Goal: Information Seeking & Learning: Learn about a topic

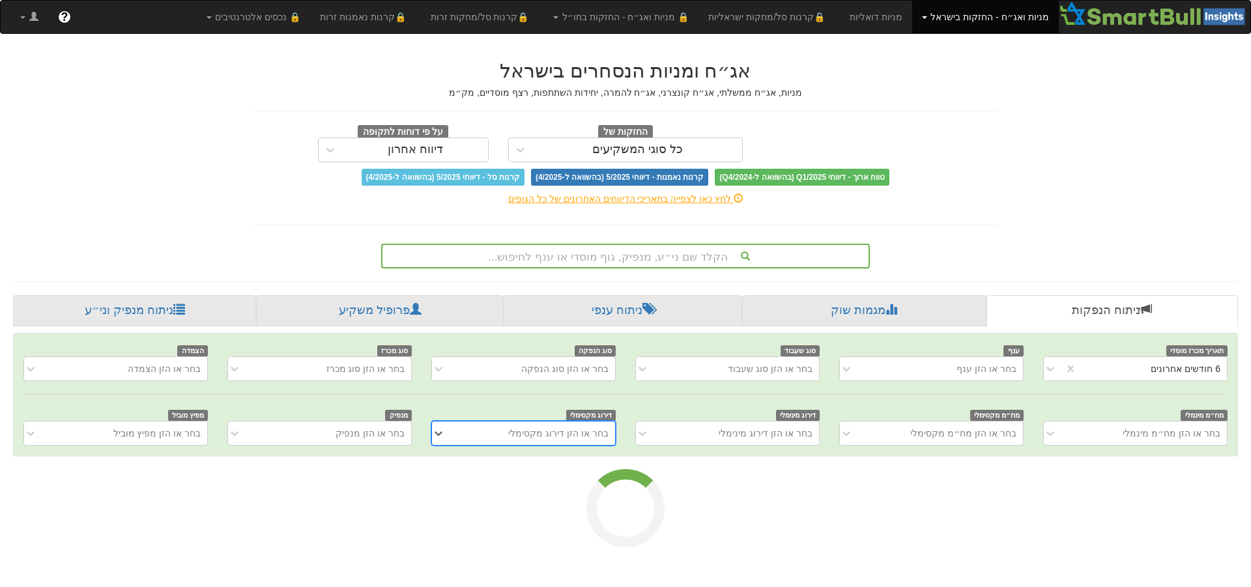
click at [628, 261] on div "הקלד שם ני״ע, מנפיק, גוף מוסדי או ענף לחיפוש..." at bounding box center [625, 256] width 486 height 22
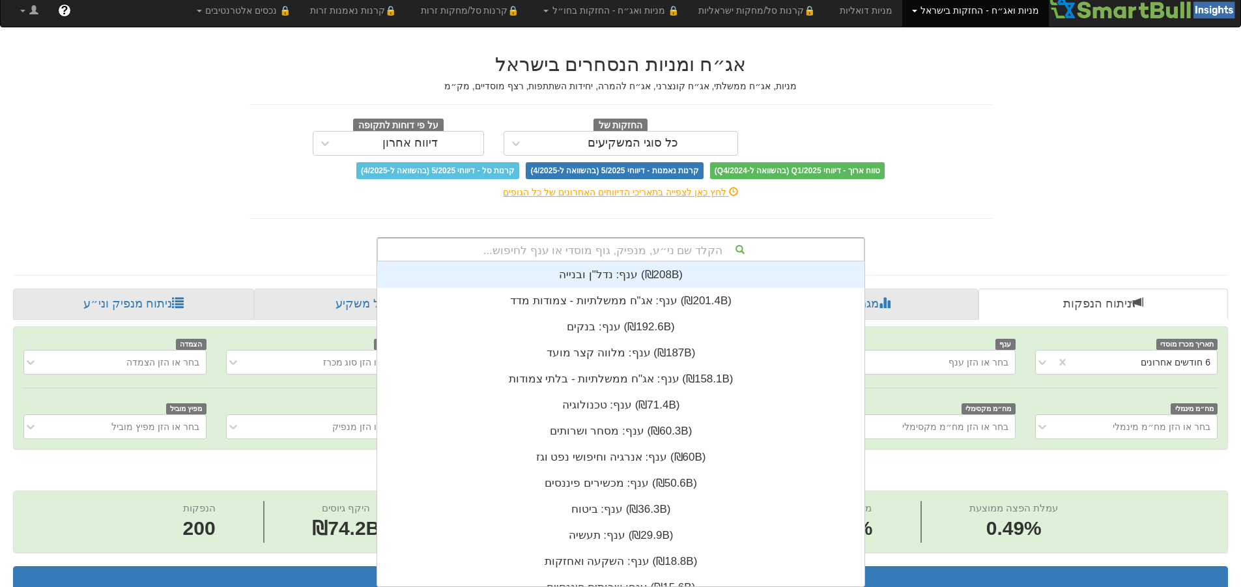
scroll to position [0, 2375]
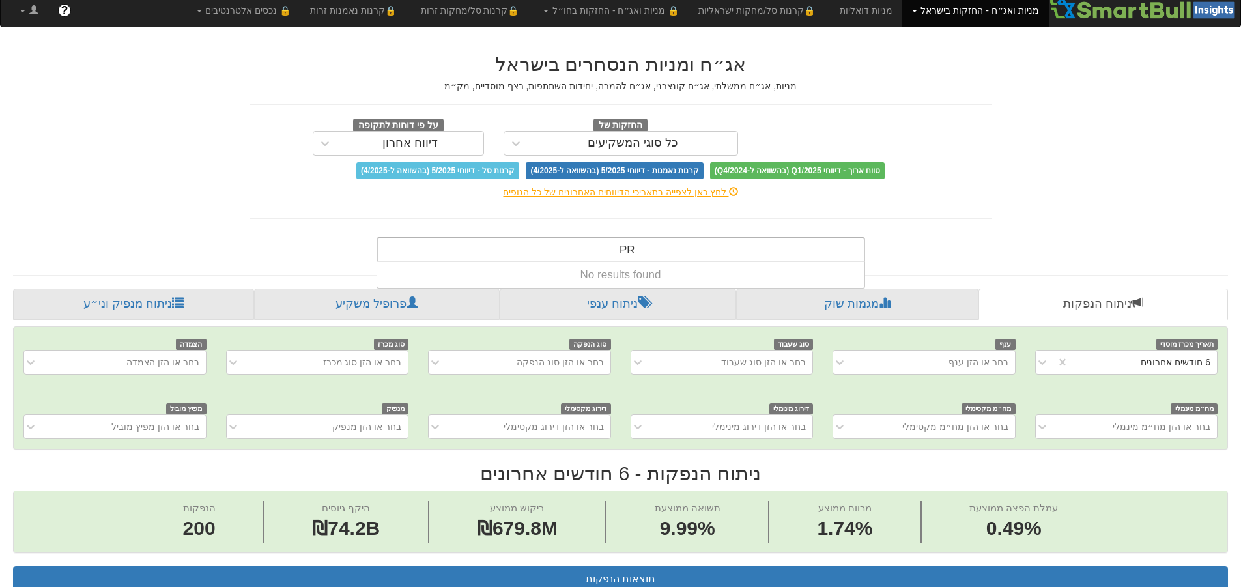
type input "P"
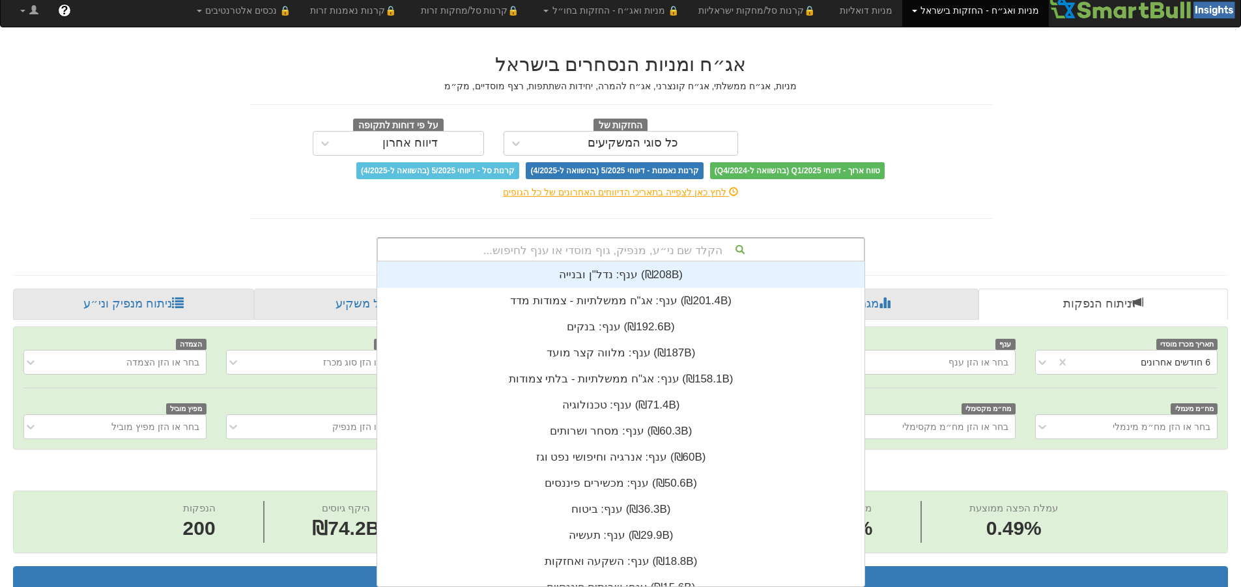
scroll to position [324, 0]
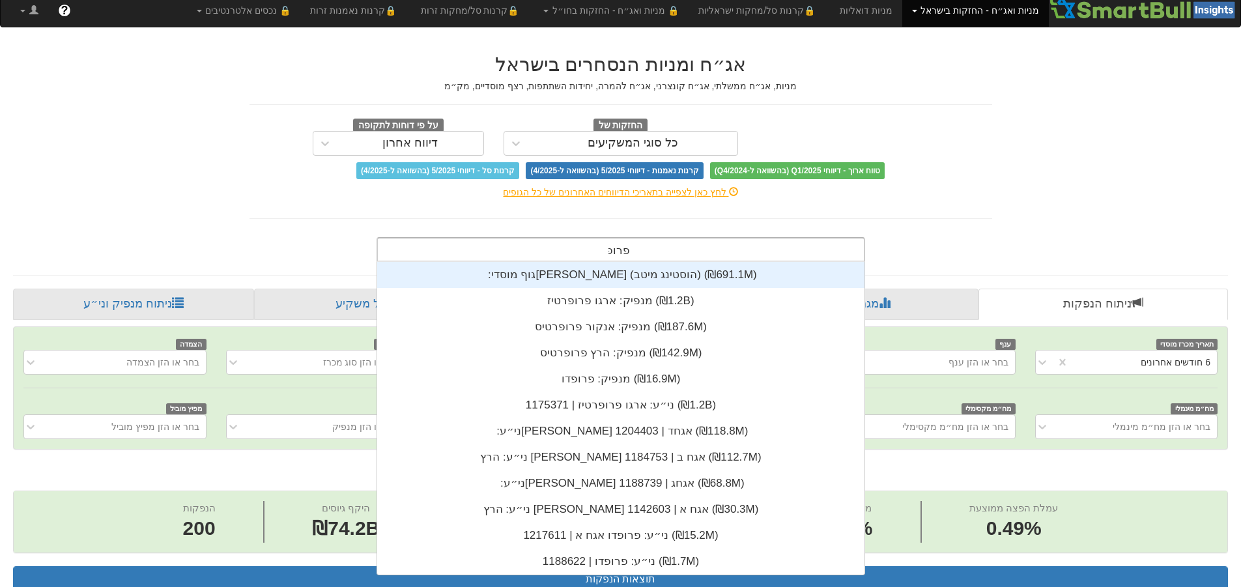
type input "פרופד"
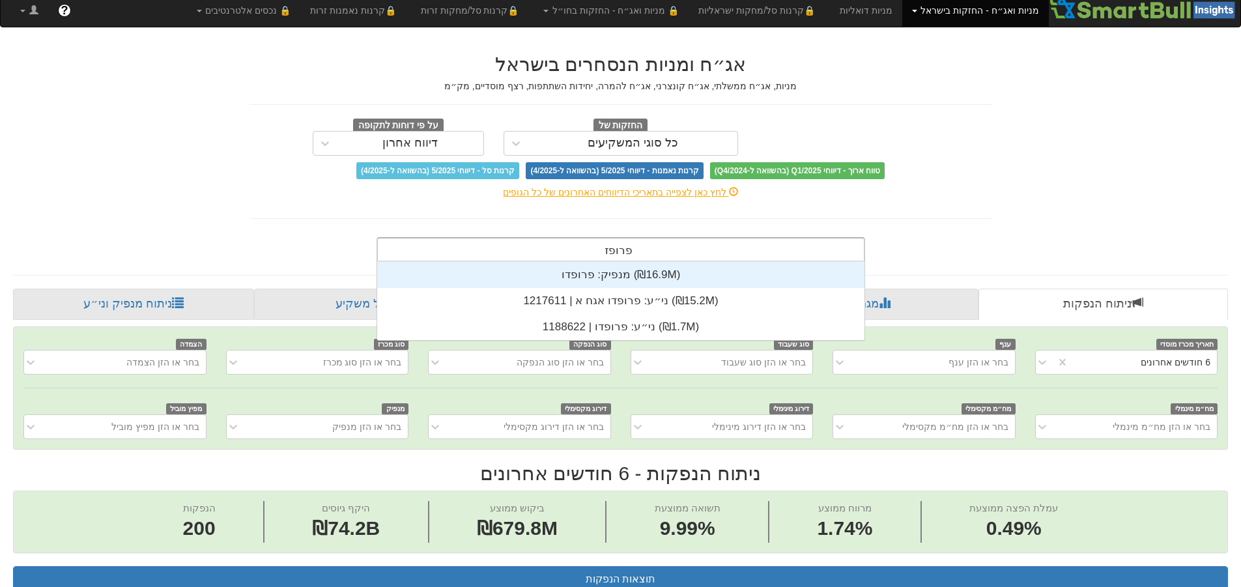
scroll to position [78, 0]
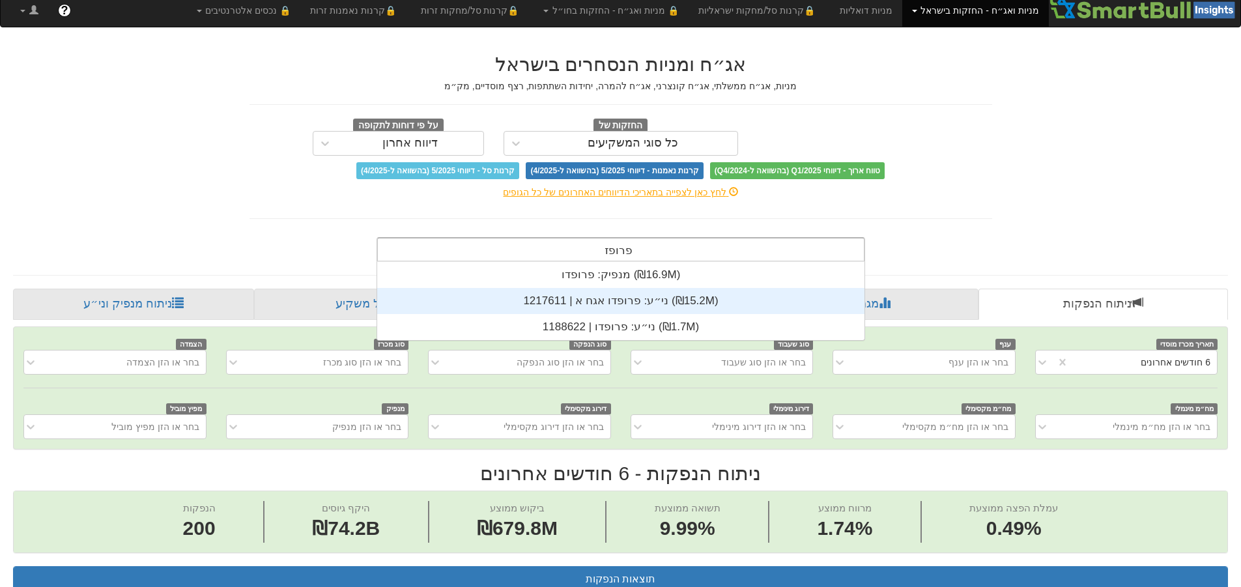
click at [718, 303] on div "ני״ע: ‏פרופדו אגח א | 1217611 ‎(₪15.2M)‎" at bounding box center [620, 301] width 487 height 26
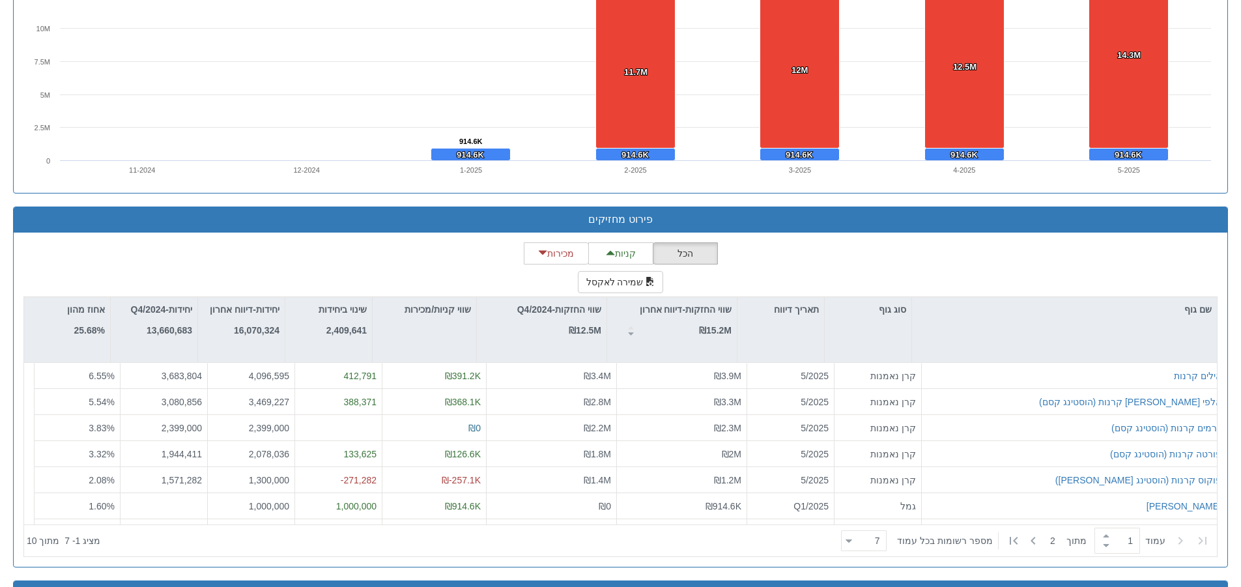
scroll to position [977, 0]
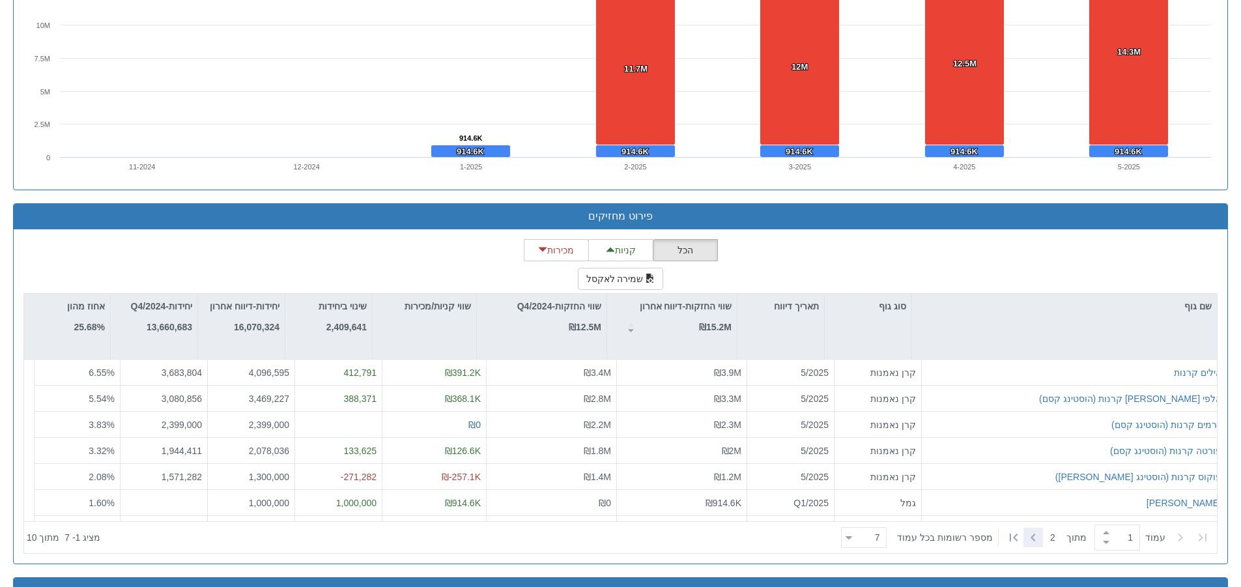
click at [1027, 536] on icon at bounding box center [1033, 538] width 16 height 16
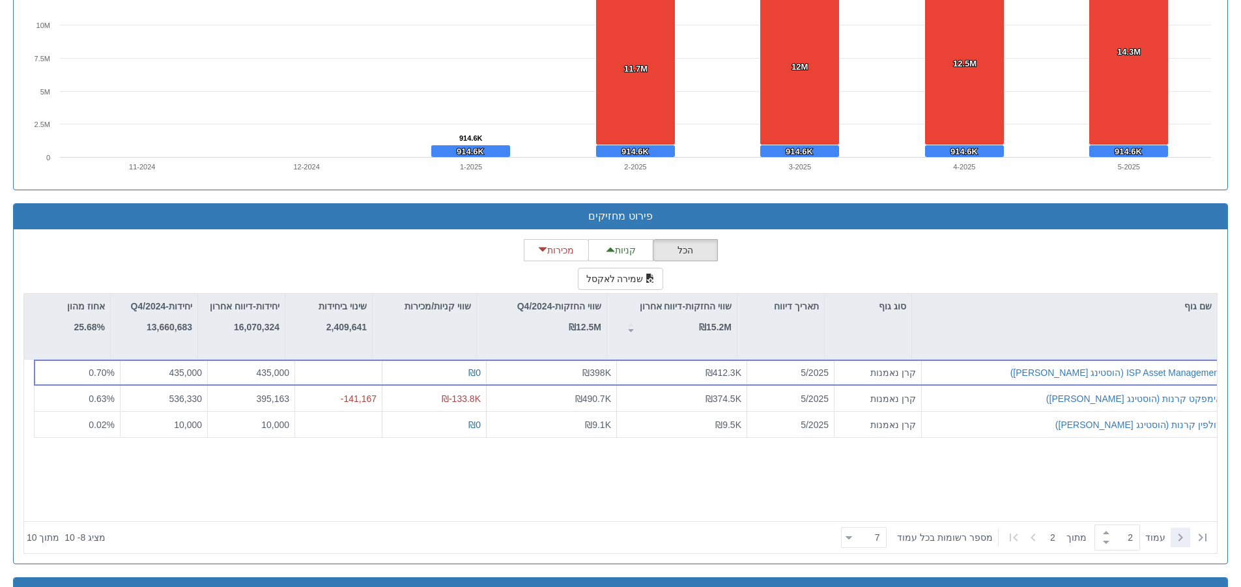
click at [1178, 539] on icon at bounding box center [1181, 538] width 16 height 16
type input "1"
